Goal: Information Seeking & Learning: Learn about a topic

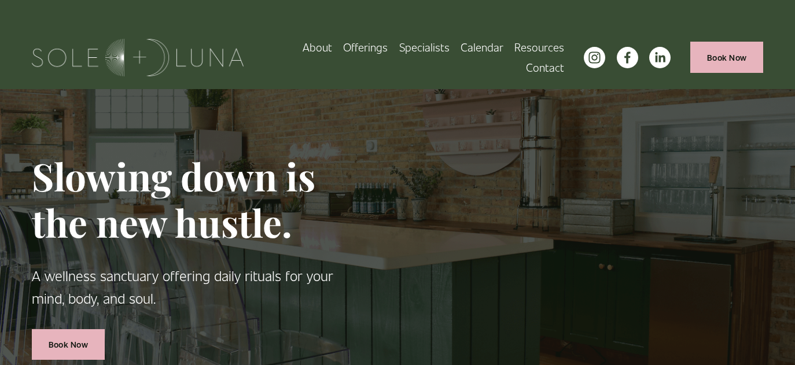
scroll to position [1, 0]
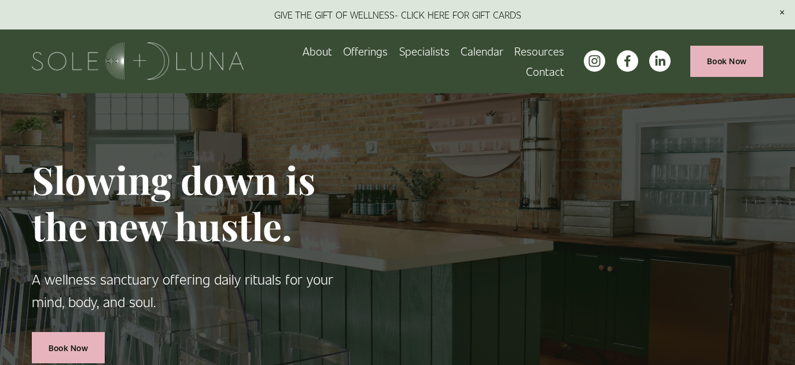
click at [0, 0] on span "Packages/Memberships" at bounding box center [0, 0] width 0 height 0
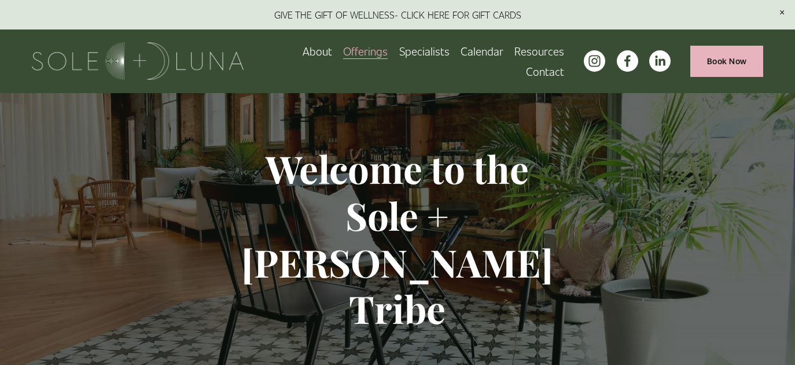
click at [0, 0] on span "Rituals" at bounding box center [0, 0] width 0 height 0
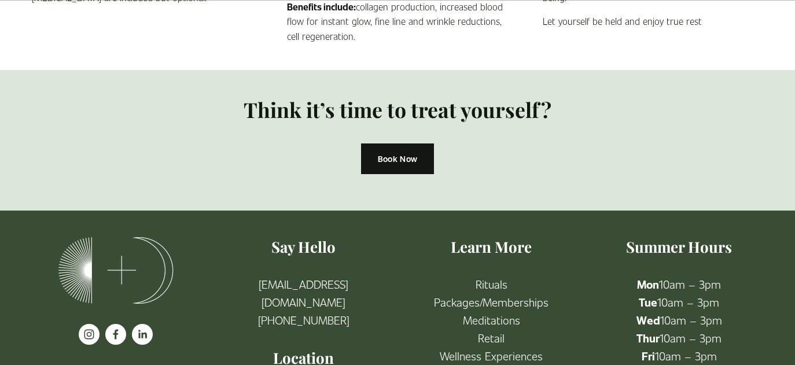
scroll to position [1131, 0]
click at [492, 305] on link "Packages/Memberships" at bounding box center [491, 302] width 115 height 18
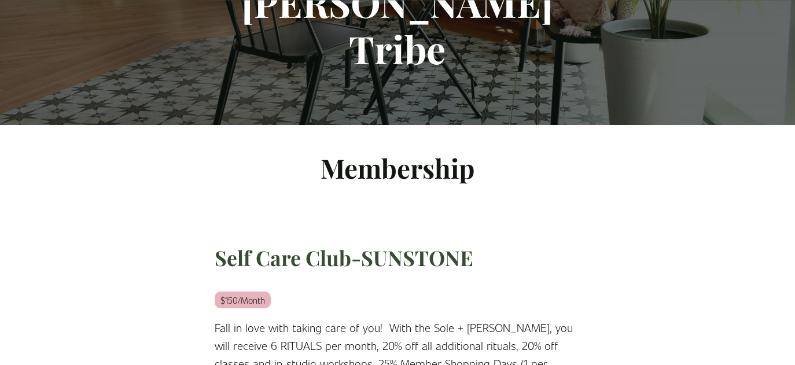
scroll to position [264, 0]
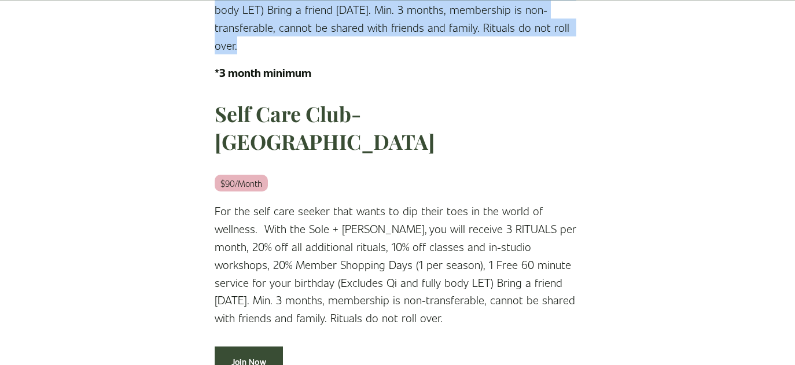
scroll to position [657, 0]
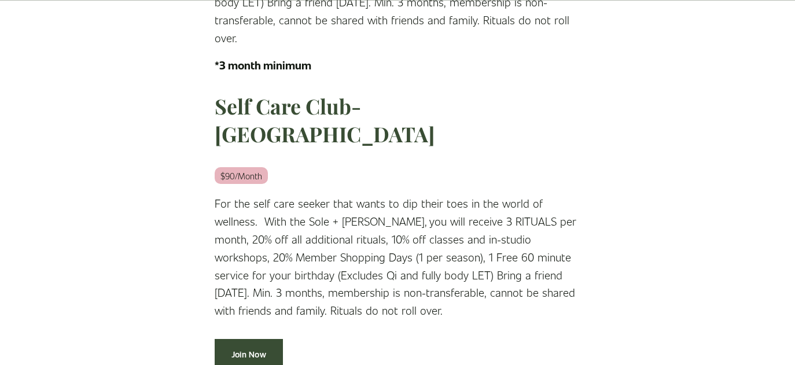
click at [392, 194] on p "For the self care seeker that wants to dip their toes in the world of wellness.…" at bounding box center [398, 256] width 366 height 125
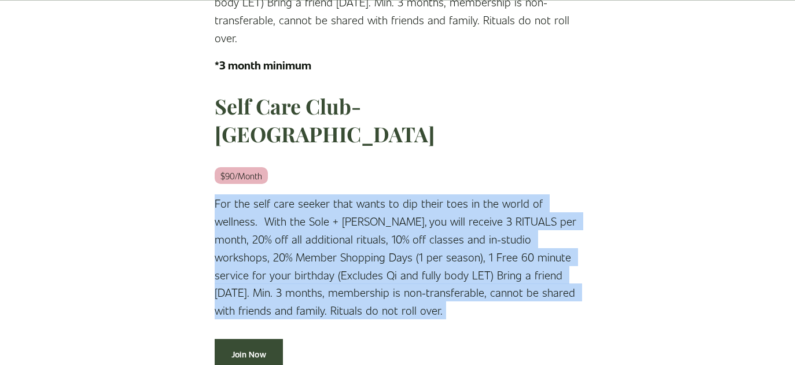
click at [392, 194] on p "For the self care seeker that wants to dip their toes in the world of wellness.…" at bounding box center [398, 256] width 366 height 125
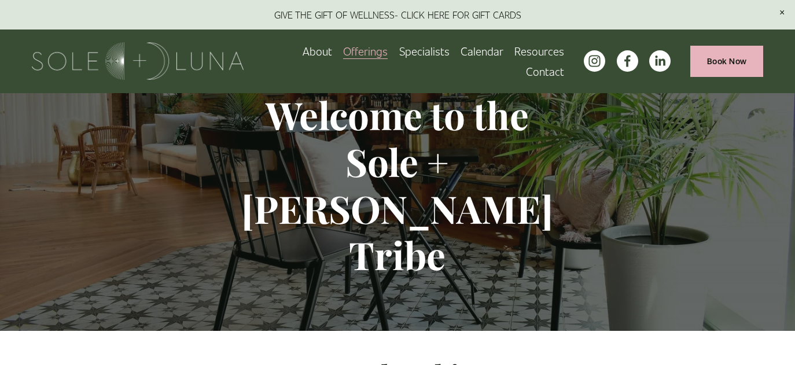
scroll to position [0, 0]
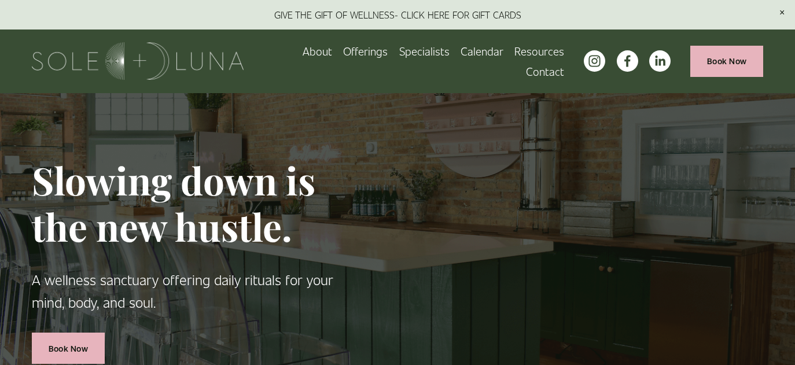
click at [0, 0] on span "Rituals" at bounding box center [0, 0] width 0 height 0
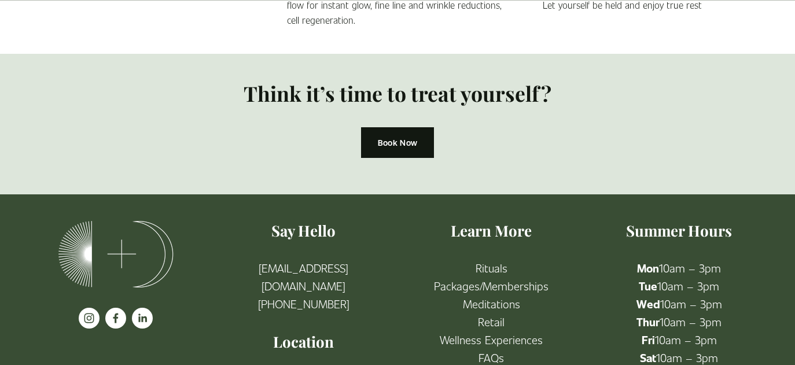
scroll to position [1151, 0]
